Goal: Task Accomplishment & Management: Manage account settings

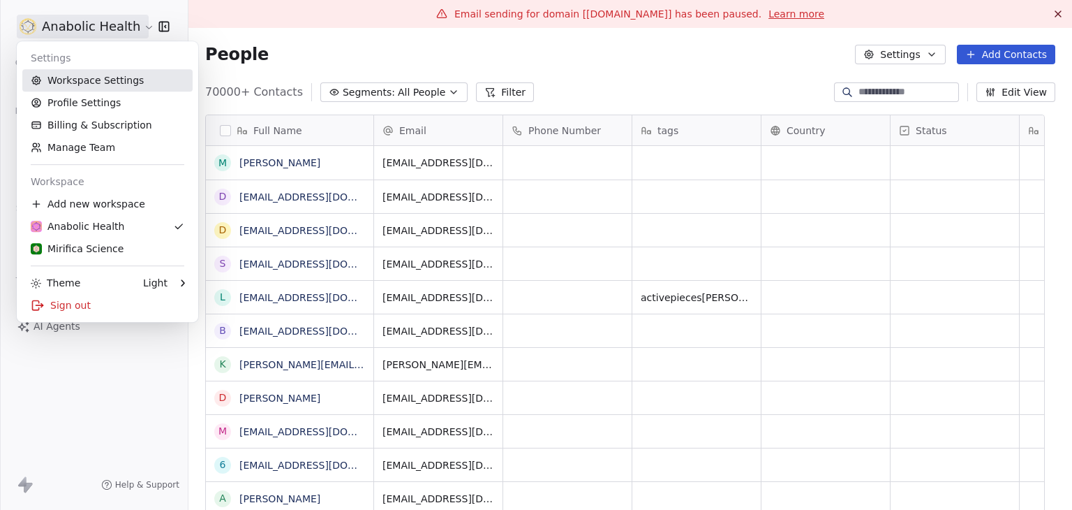
scroll to position [437, 862]
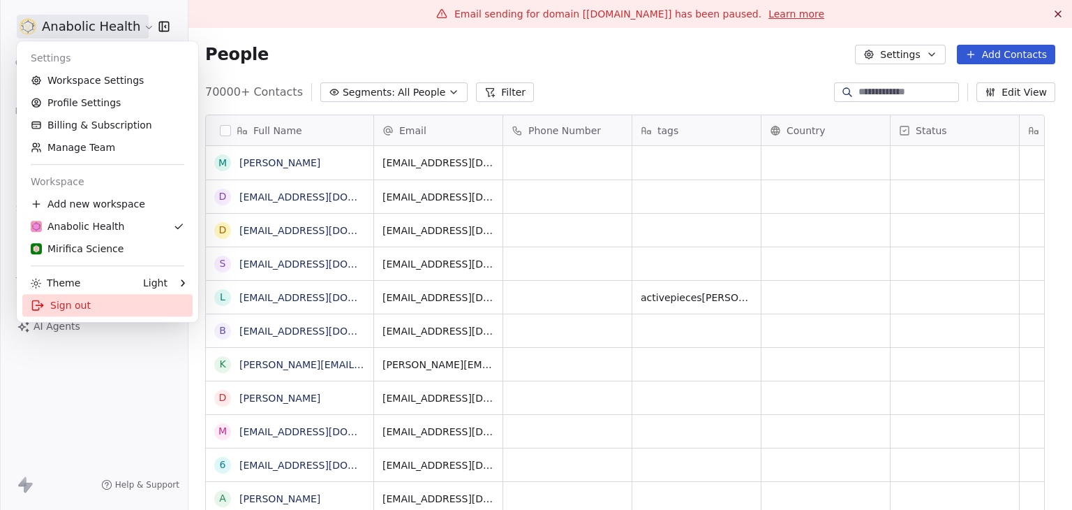
click at [80, 304] on div "Sign out" at bounding box center [107, 305] width 170 height 22
